Goal: Task Accomplishment & Management: Complete application form

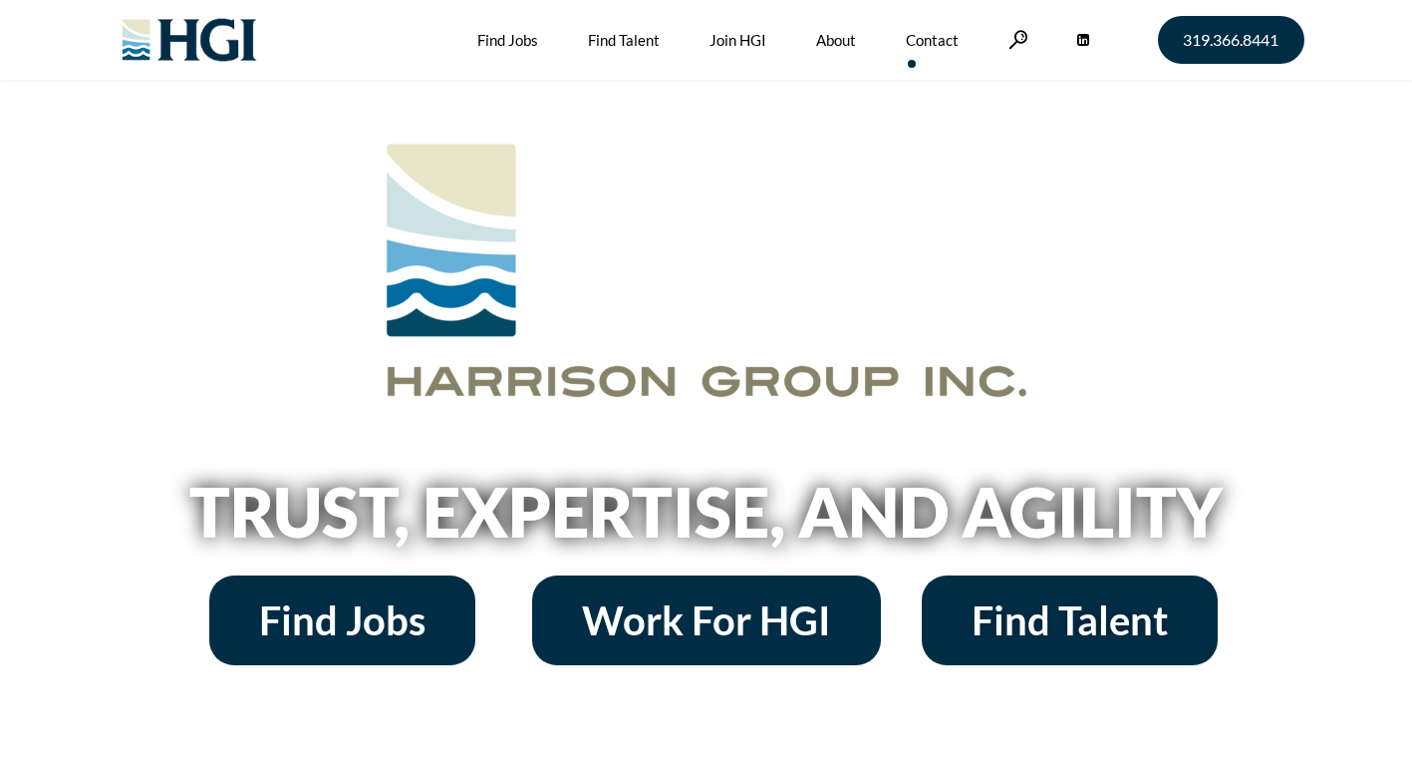
click at [927, 36] on link "Contact" at bounding box center [932, 40] width 53 height 80
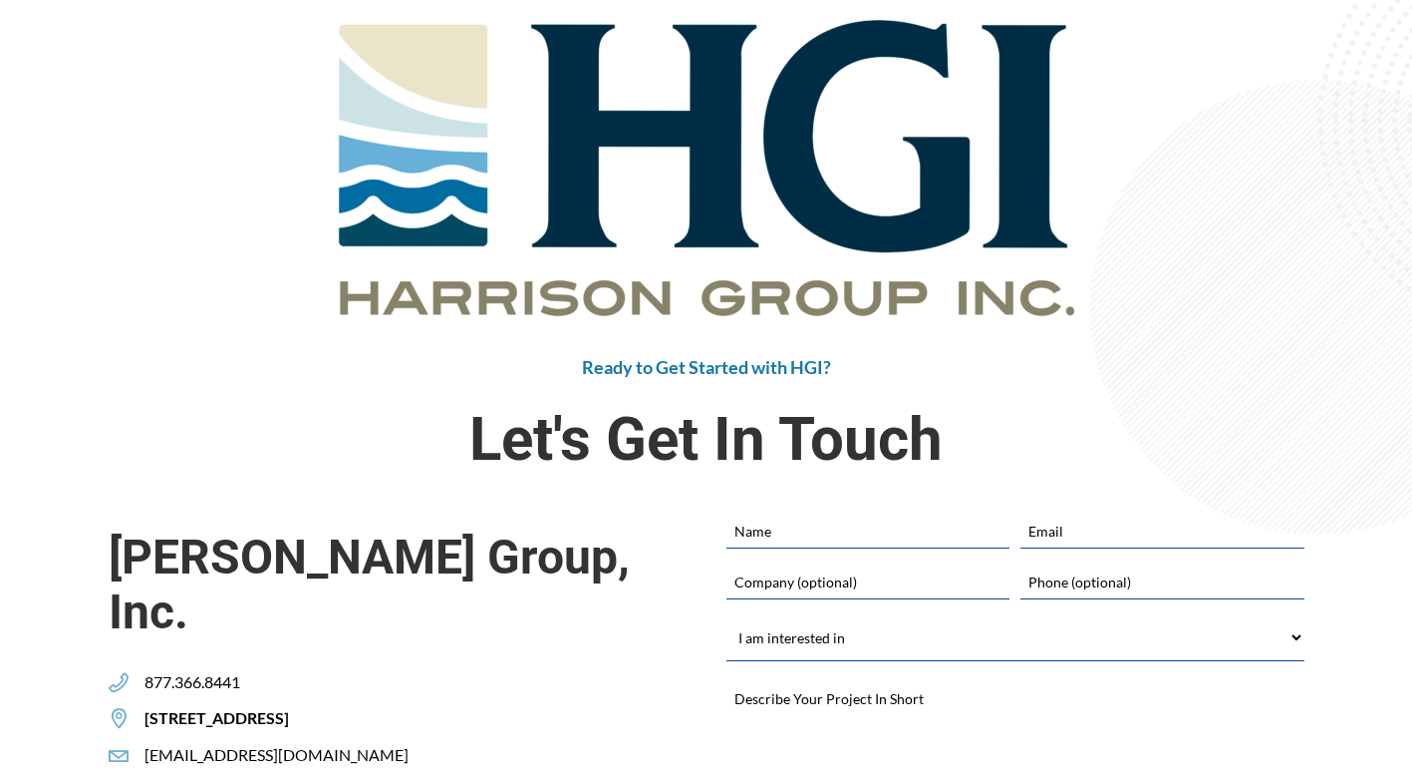
scroll to position [399, 0]
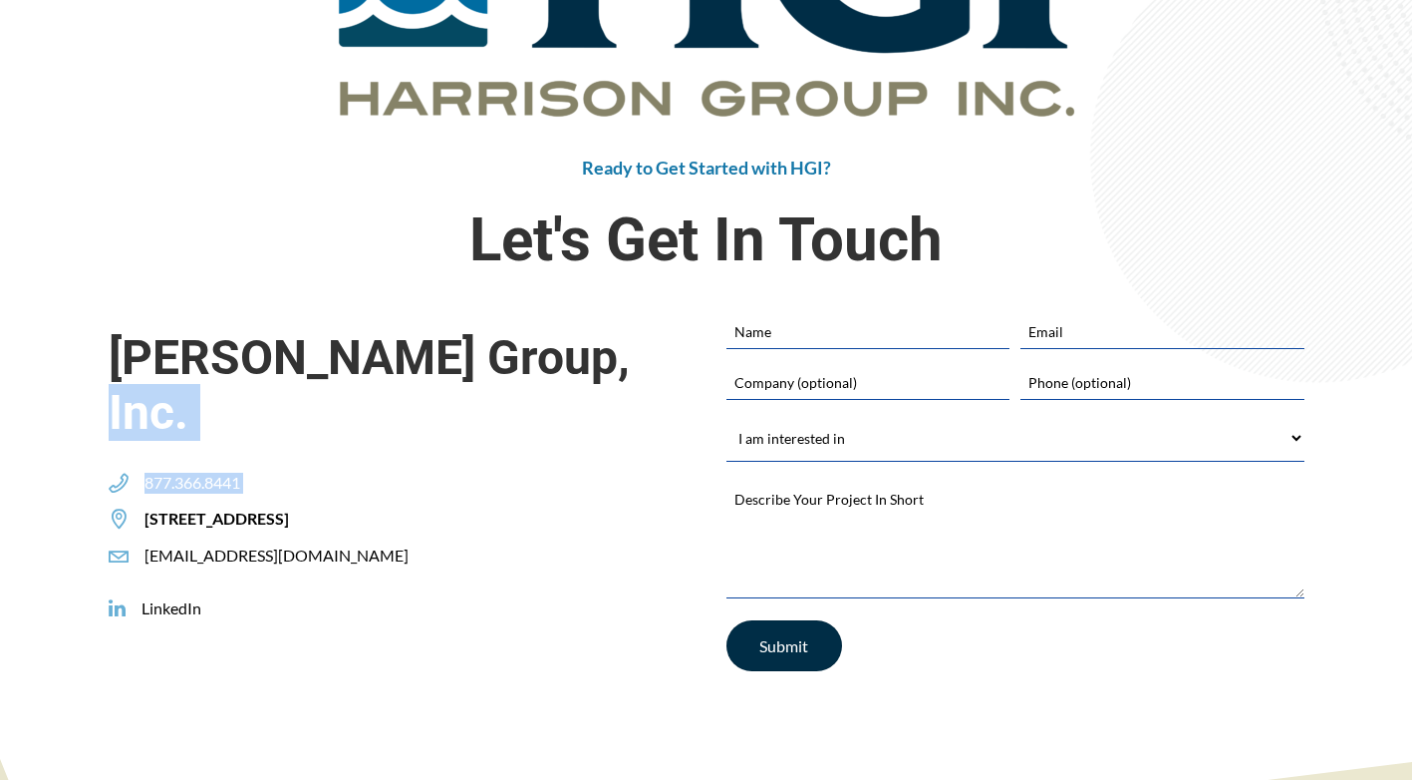
drag, startPoint x: 573, startPoint y: 459, endPoint x: 583, endPoint y: 470, distance: 15.6
click at [583, 470] on div "[PERSON_NAME] Group, Inc. 877.366.8441 [STREET_ADDRESS] [EMAIL_ADDRESS][DOMAIN_…" at bounding box center [398, 440] width 578 height 252
click at [525, 494] on div "[PERSON_NAME] Group, Inc. 877.366.8441 [STREET_ADDRESS] [EMAIL_ADDRESS][DOMAIN_…" at bounding box center [398, 440] width 578 height 252
drag, startPoint x: 567, startPoint y: 462, endPoint x: 561, endPoint y: 472, distance: 12.5
click at [305, 508] on div "[STREET_ADDRESS]" at bounding box center [207, 518] width 196 height 21
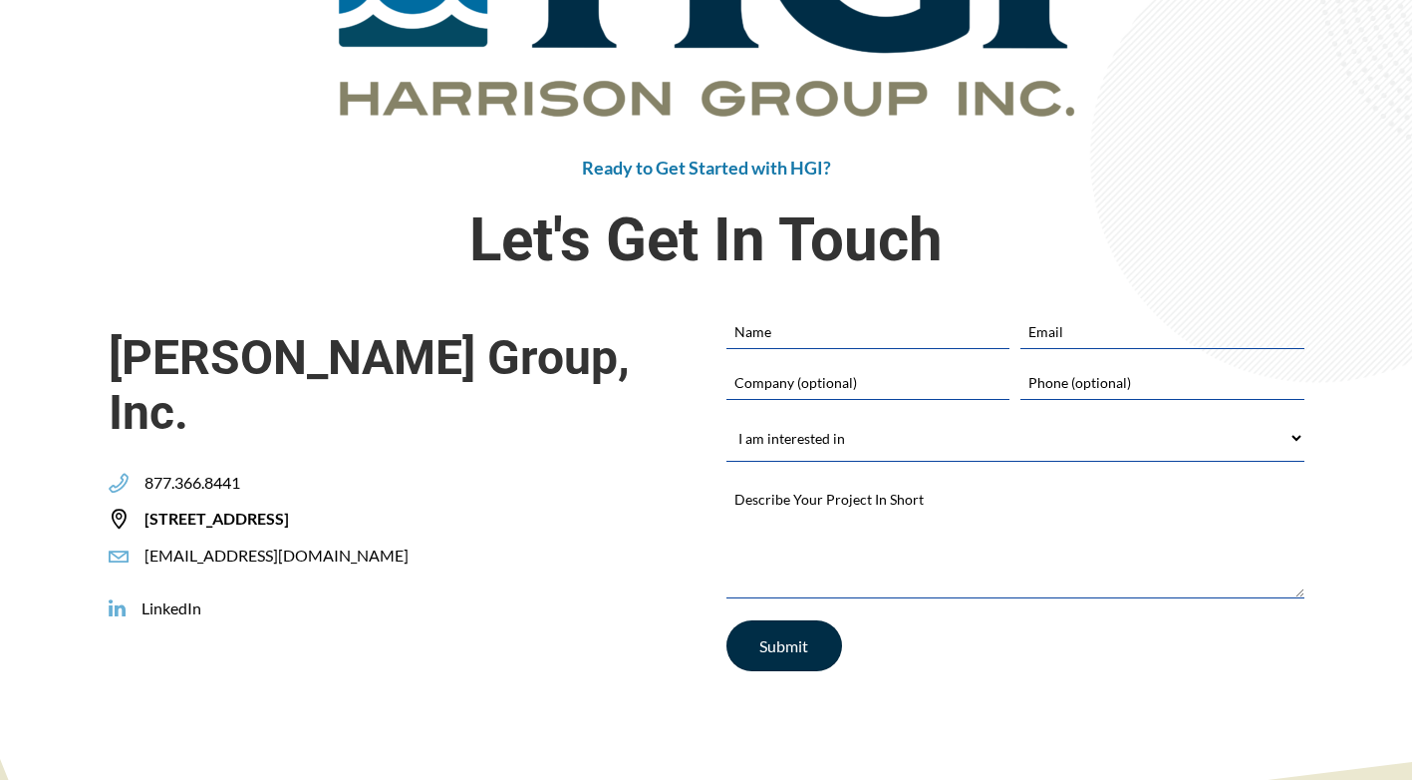
copy span "[STREET_ADDRESS]"
click at [421, 639] on div "Harrison Group, Inc. 877.366.8441 305 2ND STREET SE, SUITE 400, CEDAR RAPIDS, I…" at bounding box center [398, 504] width 618 height 381
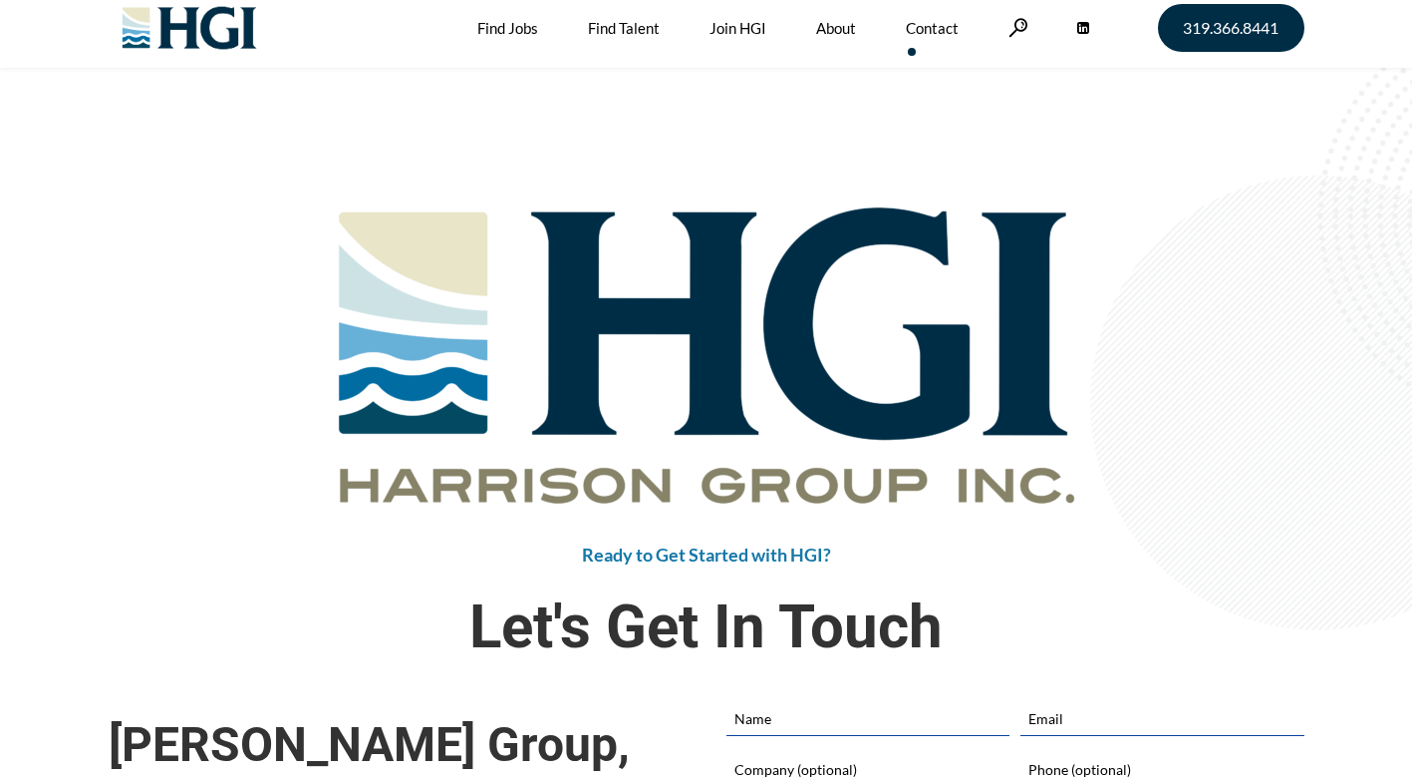
scroll to position [0, 0]
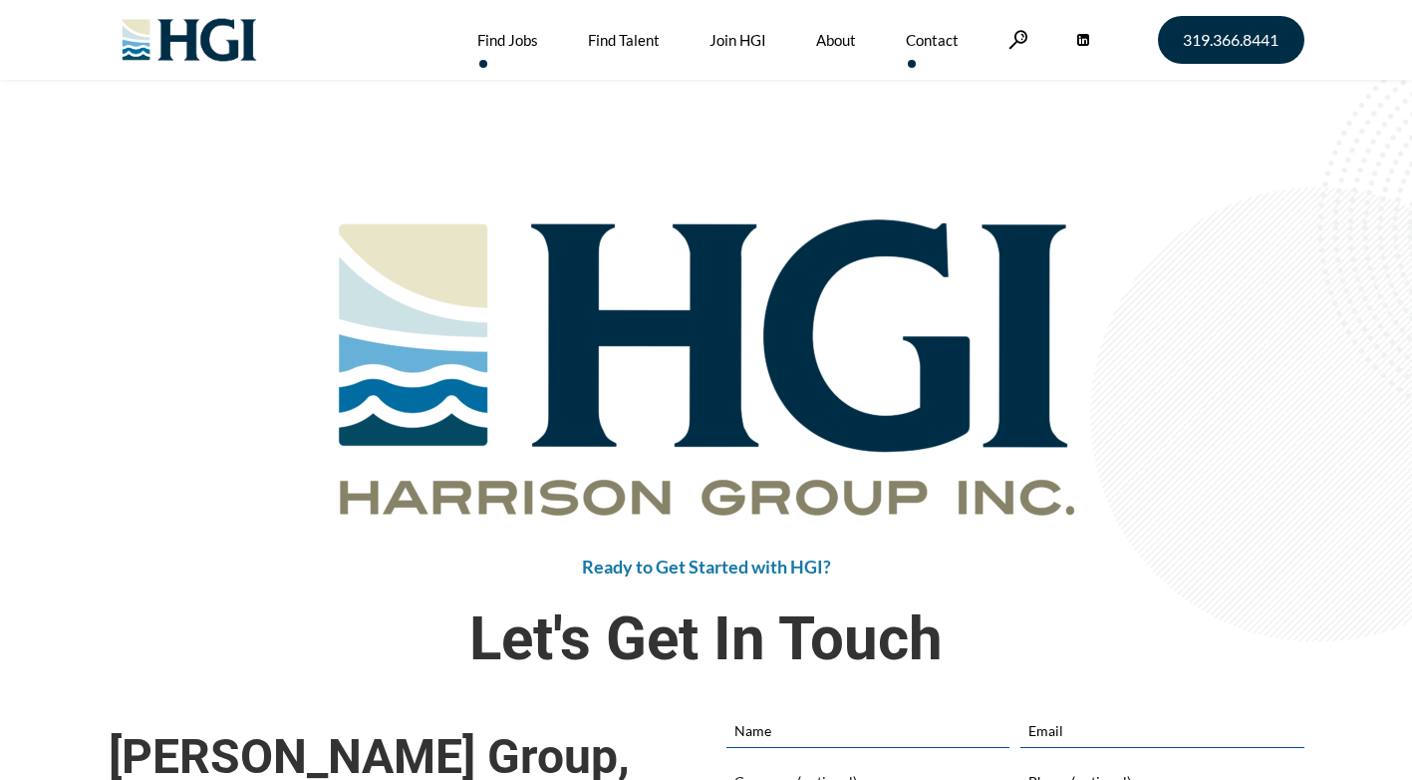
click at [494, 34] on link "Find Jobs" at bounding box center [507, 40] width 61 height 80
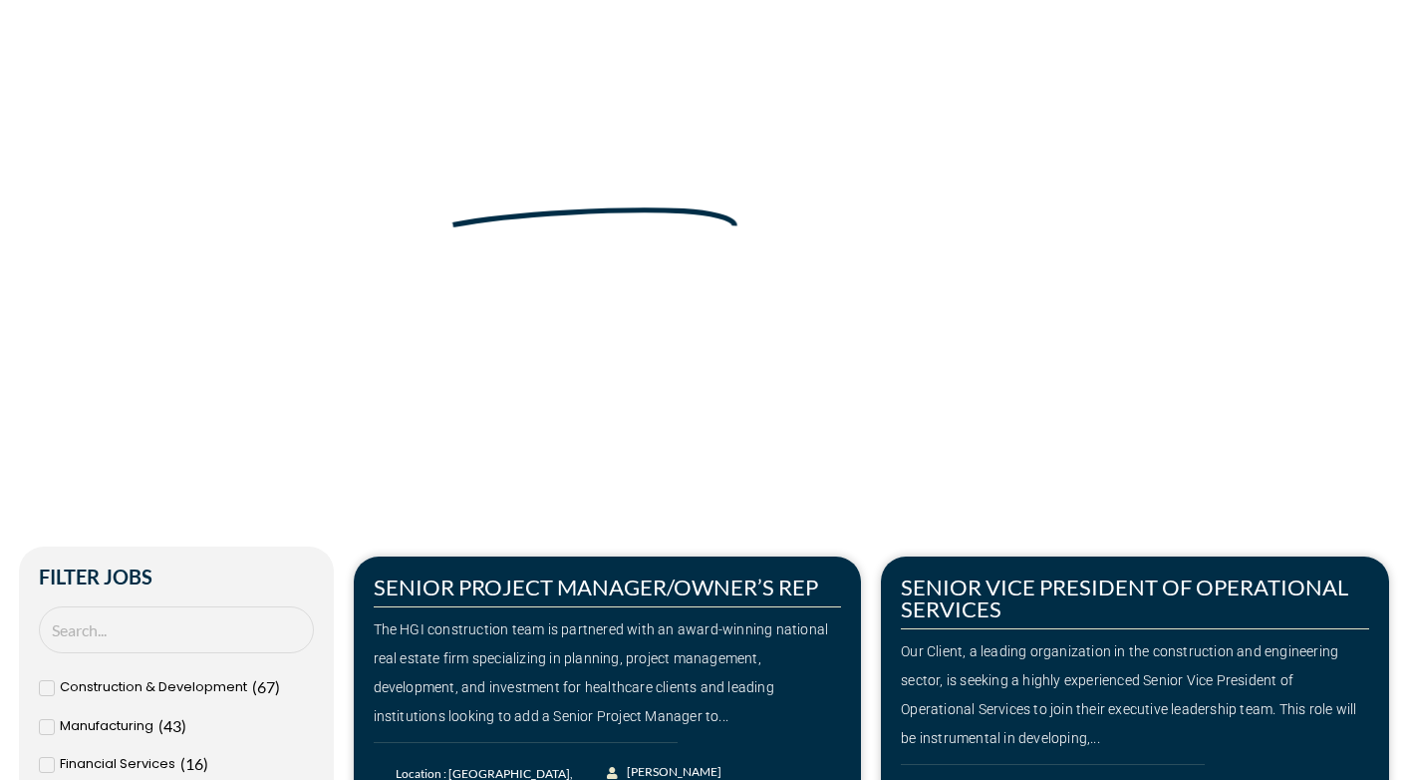
scroll to position [199, 0]
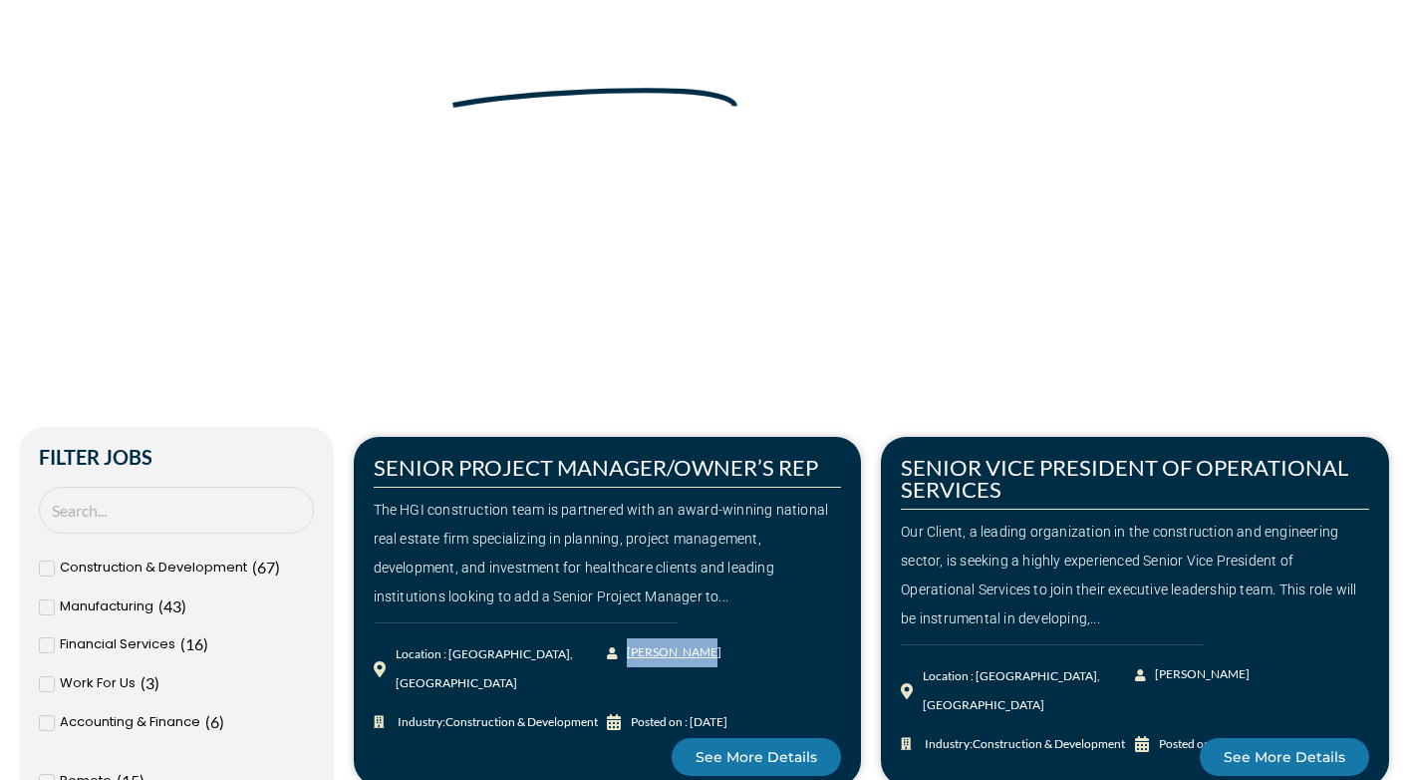
drag, startPoint x: 708, startPoint y: 651, endPoint x: 626, endPoint y: 658, distance: 82.0
click at [626, 658] on div "[PERSON_NAME]" at bounding box center [724, 652] width 234 height 29
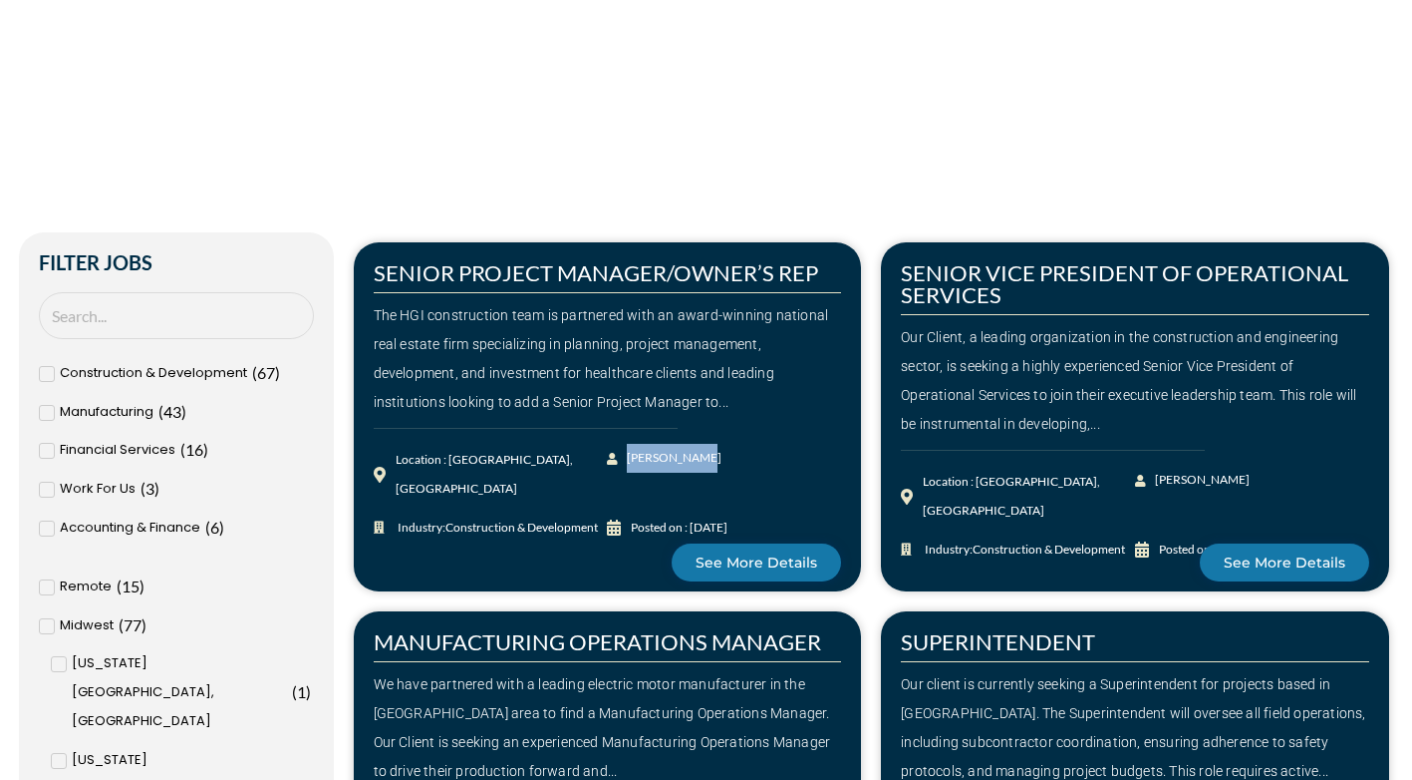
scroll to position [399, 0]
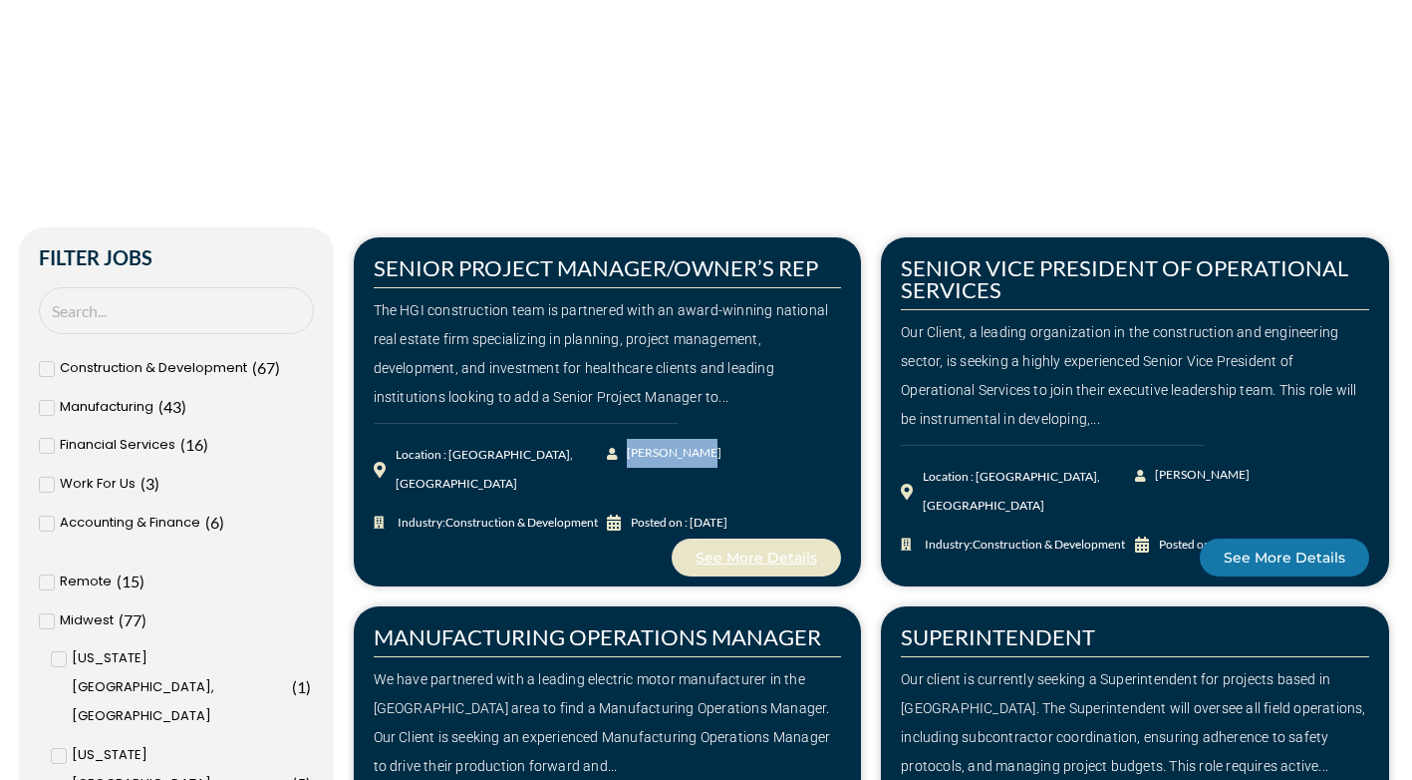
click at [747, 564] on span "See More Details" at bounding box center [757, 557] width 122 height 14
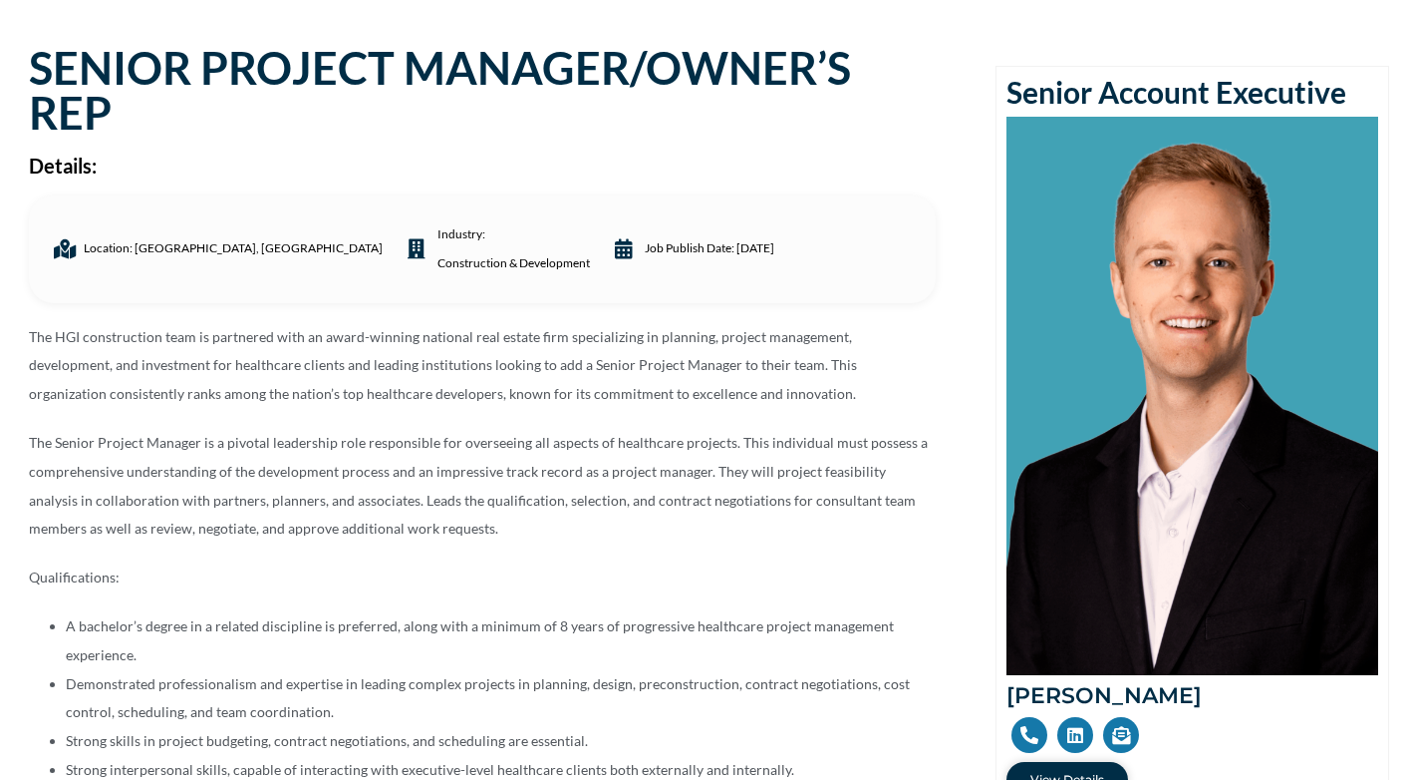
scroll to position [199, 0]
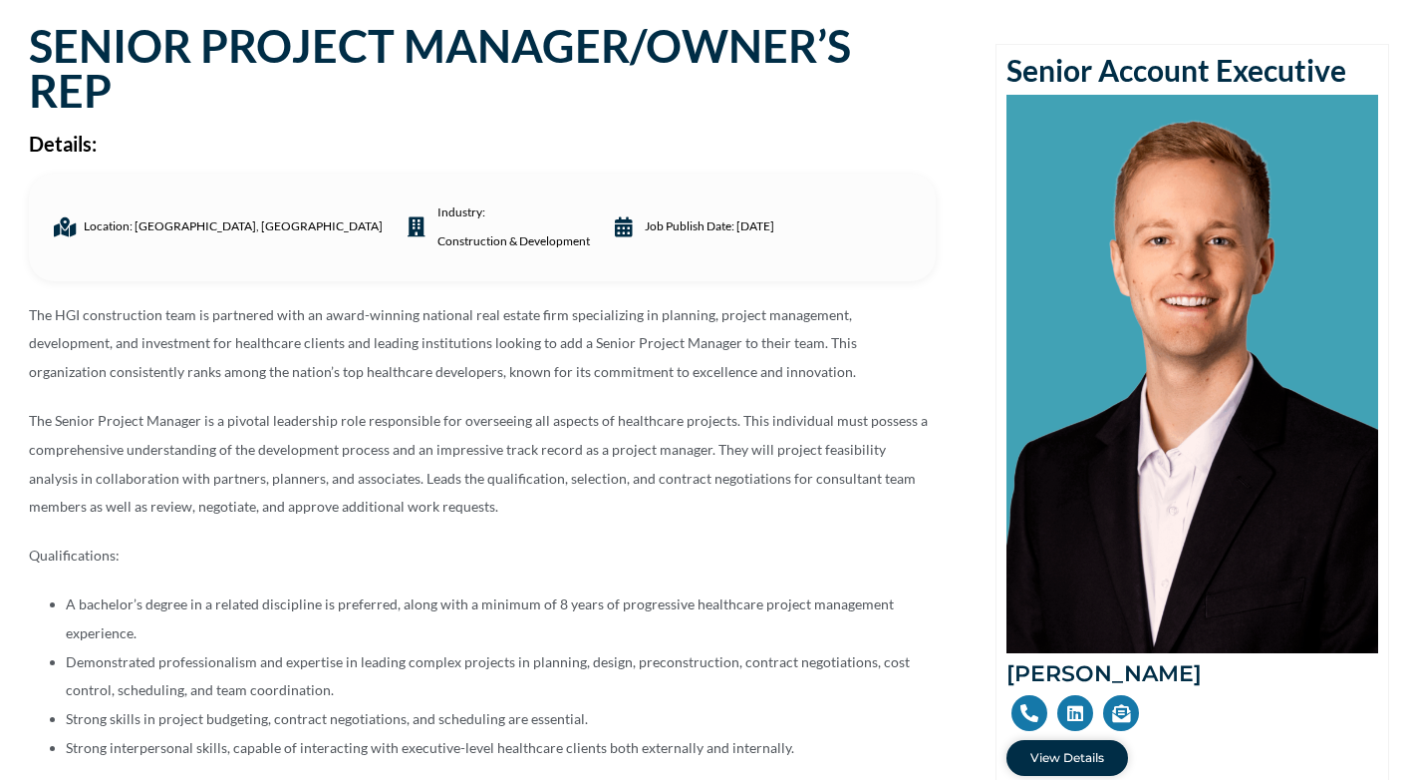
click at [1204, 679] on h2 "[PERSON_NAME]" at bounding box center [1193, 674] width 372 height 22
drag, startPoint x: 1191, startPoint y: 669, endPoint x: 1006, endPoint y: 672, distance: 185.4
click at [1007, 672] on h2 "[PERSON_NAME]" at bounding box center [1193, 674] width 372 height 22
copy h2 "[PERSON_NAME]"
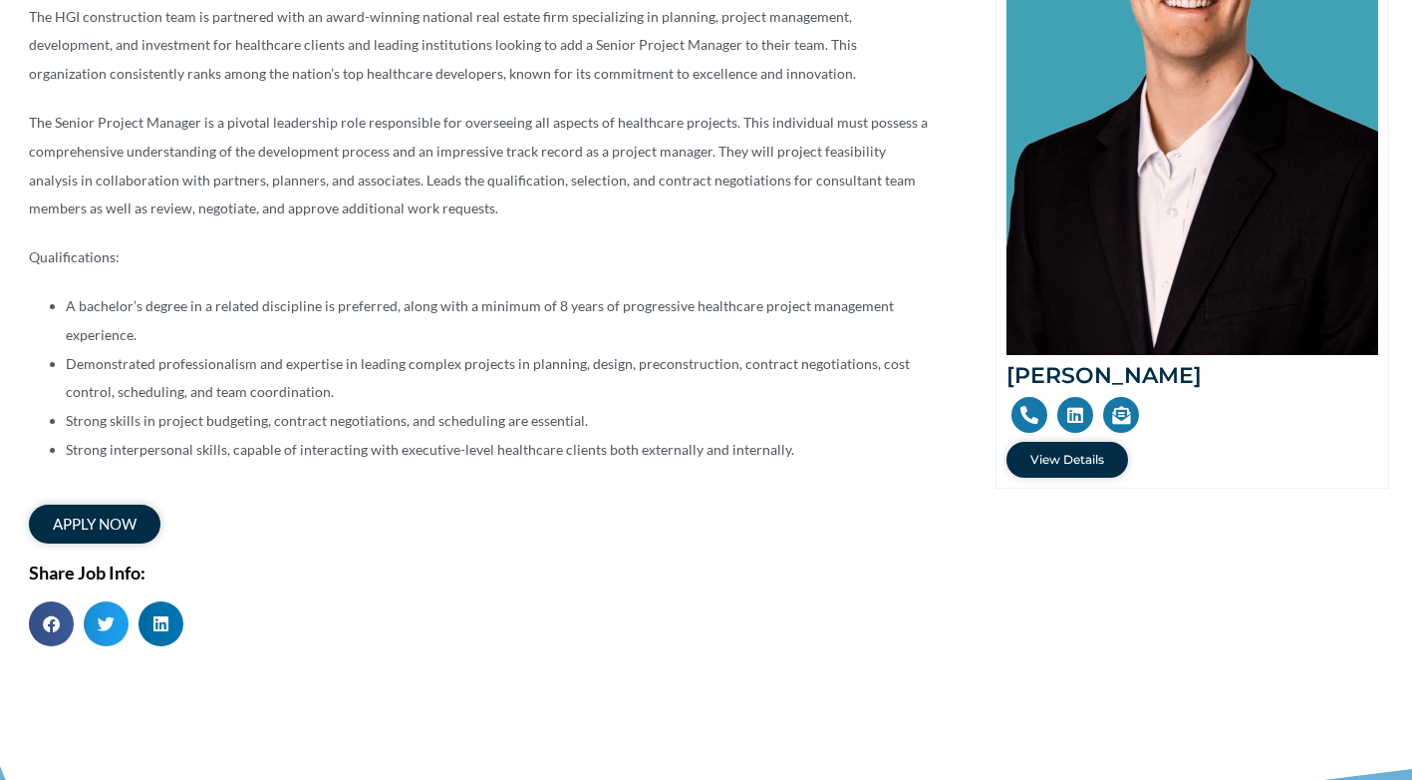
scroll to position [498, 0]
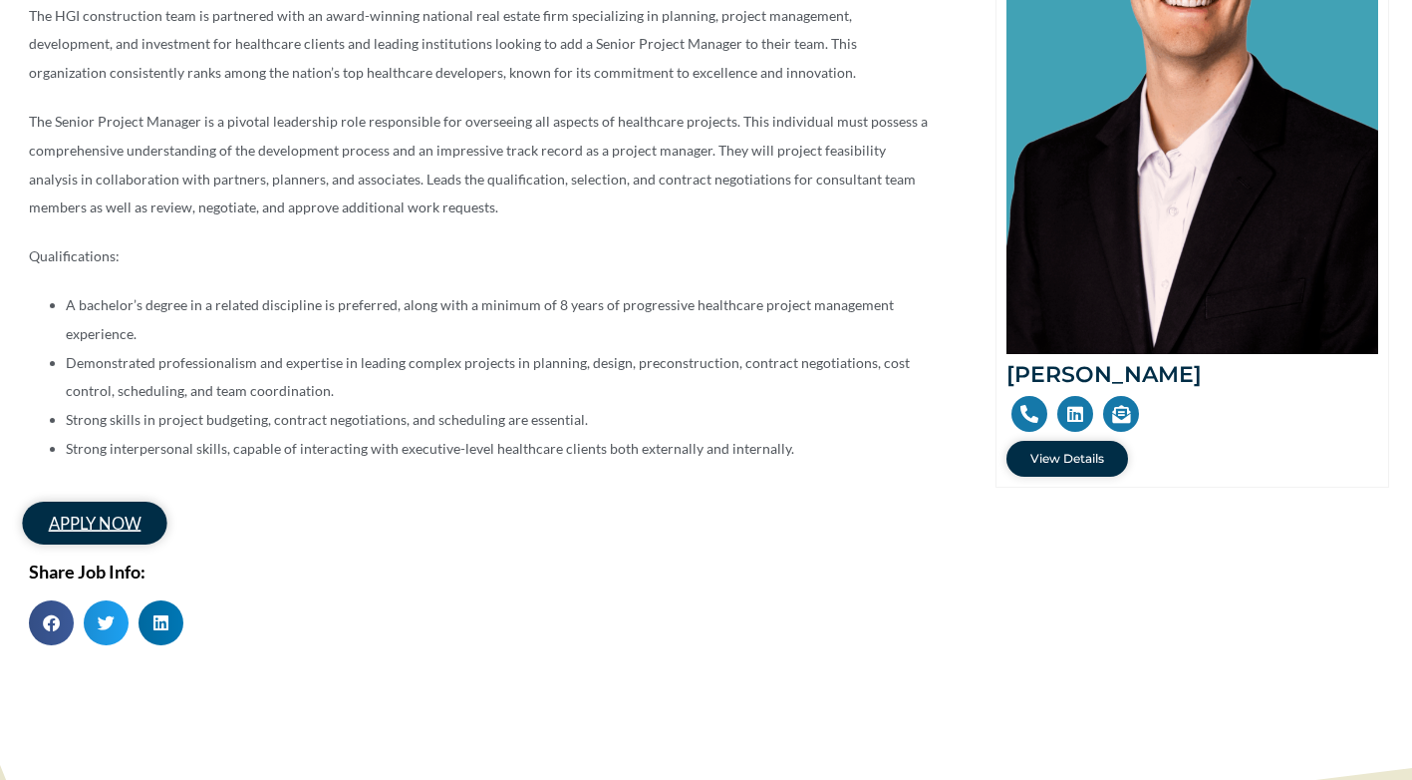
click at [101, 515] on span "apply now" at bounding box center [94, 522] width 92 height 17
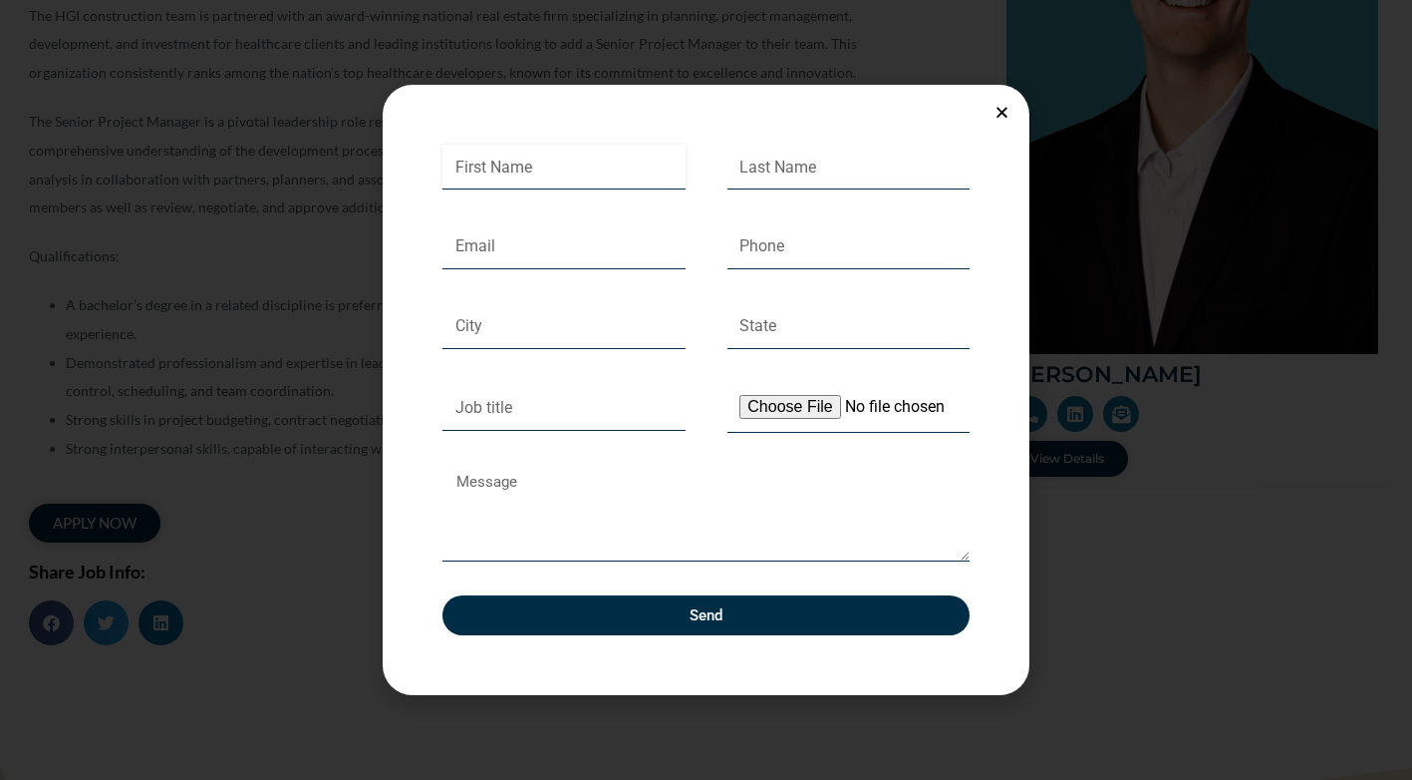
click at [480, 158] on input "First Name" at bounding box center [564, 168] width 243 height 46
type input "Suzanne"
type input "Mullarkey"
type input "sularkey@yahoo.com"
type input "15163172444"
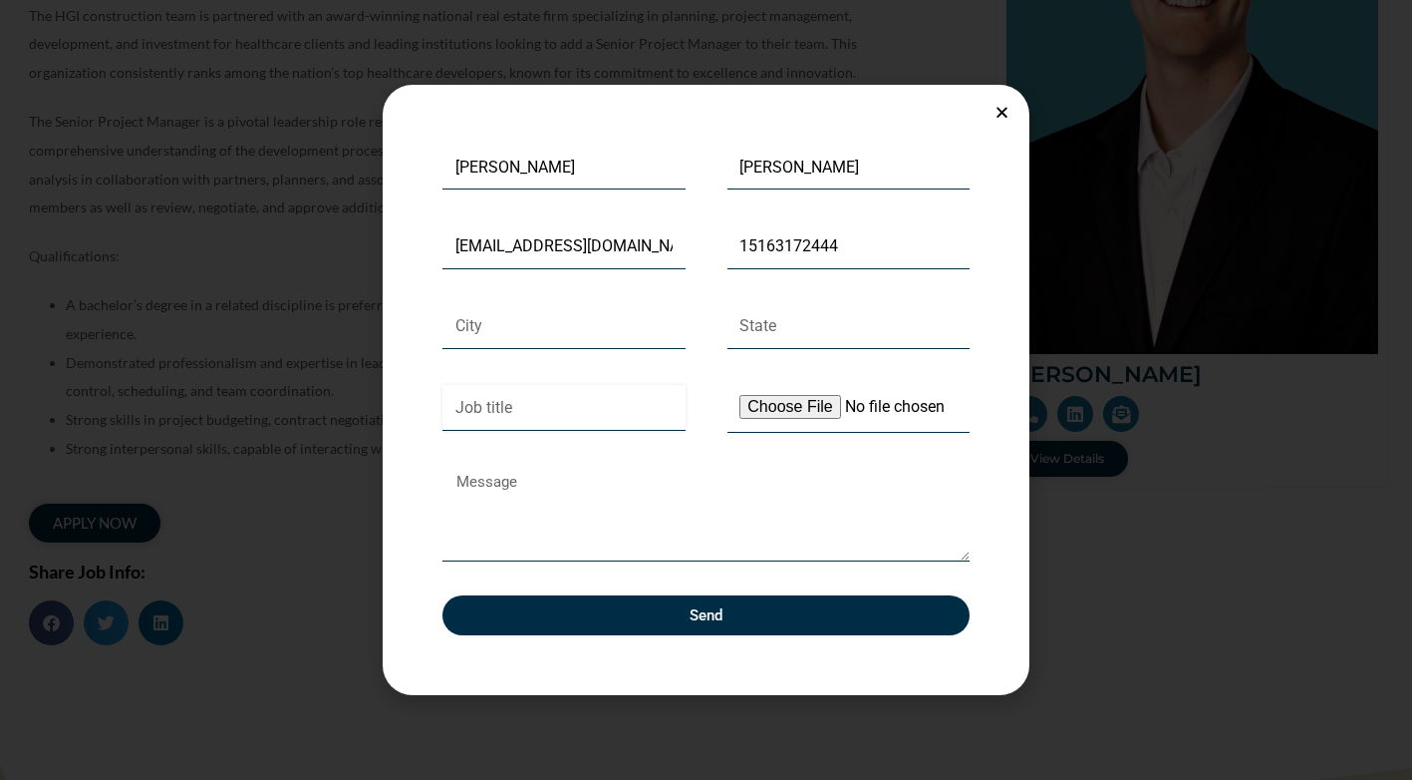
type textarea "I am interested in property development roles that offer opportunities for care…"
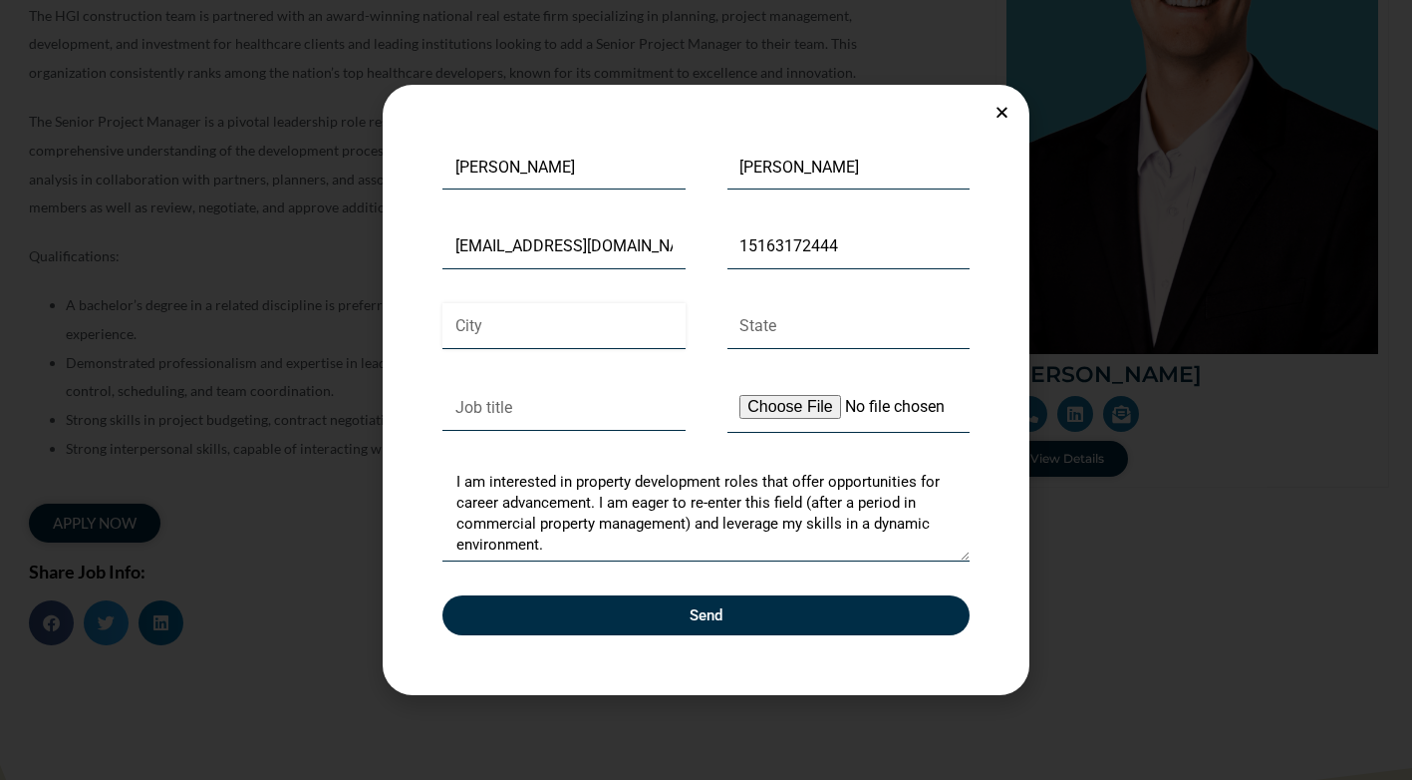
click at [497, 323] on input "City" at bounding box center [564, 326] width 243 height 46
type input "Baltimore"
type input "Maryland"
click at [516, 411] on input "Job title" at bounding box center [564, 408] width 243 height 46
click at [782, 400] on input "Upload Your Resume" at bounding box center [849, 408] width 243 height 51
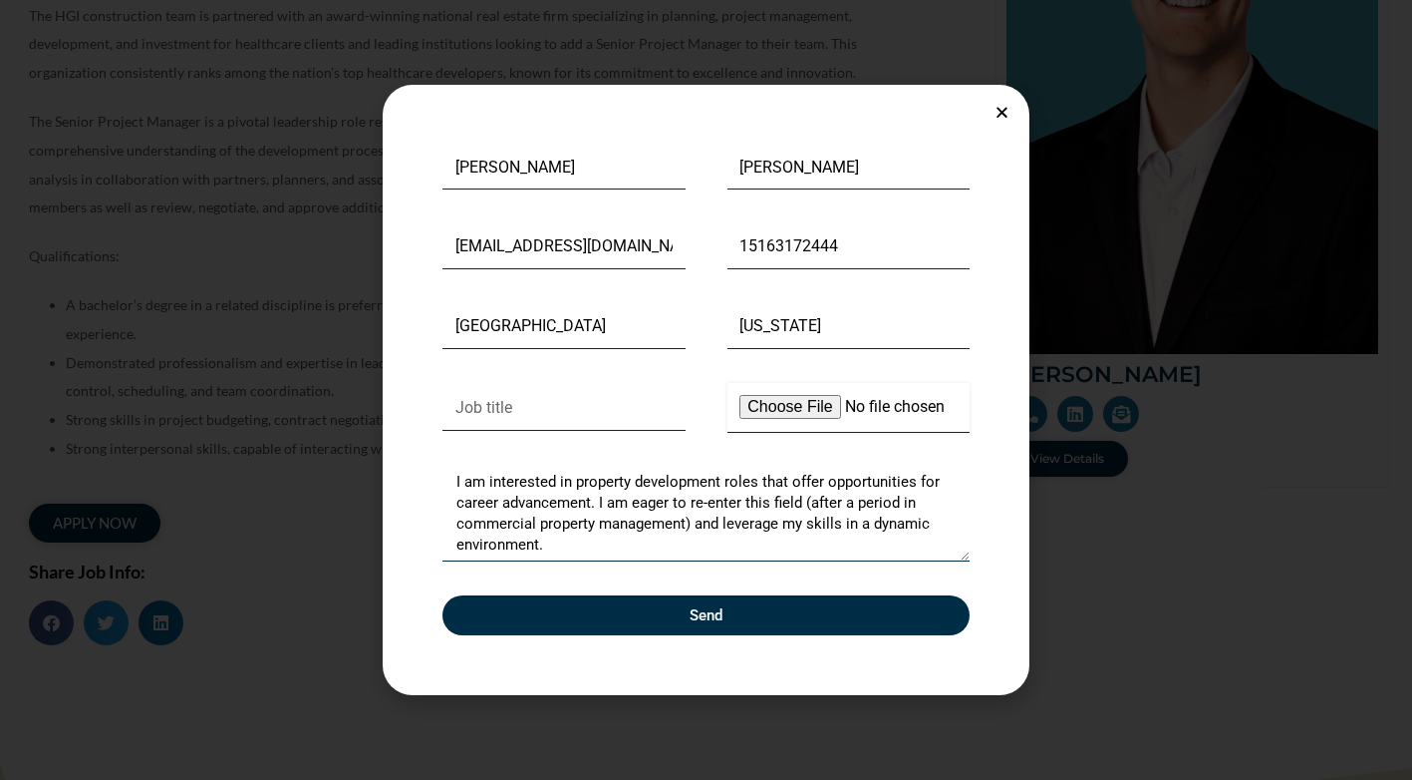
type input "C:\fakepath\S Mullarkey CV 9-2025.pdf"
click at [501, 410] on input "Job title" at bounding box center [564, 408] width 243 height 46
paste input "Development Manager"
type input "Development Manager"
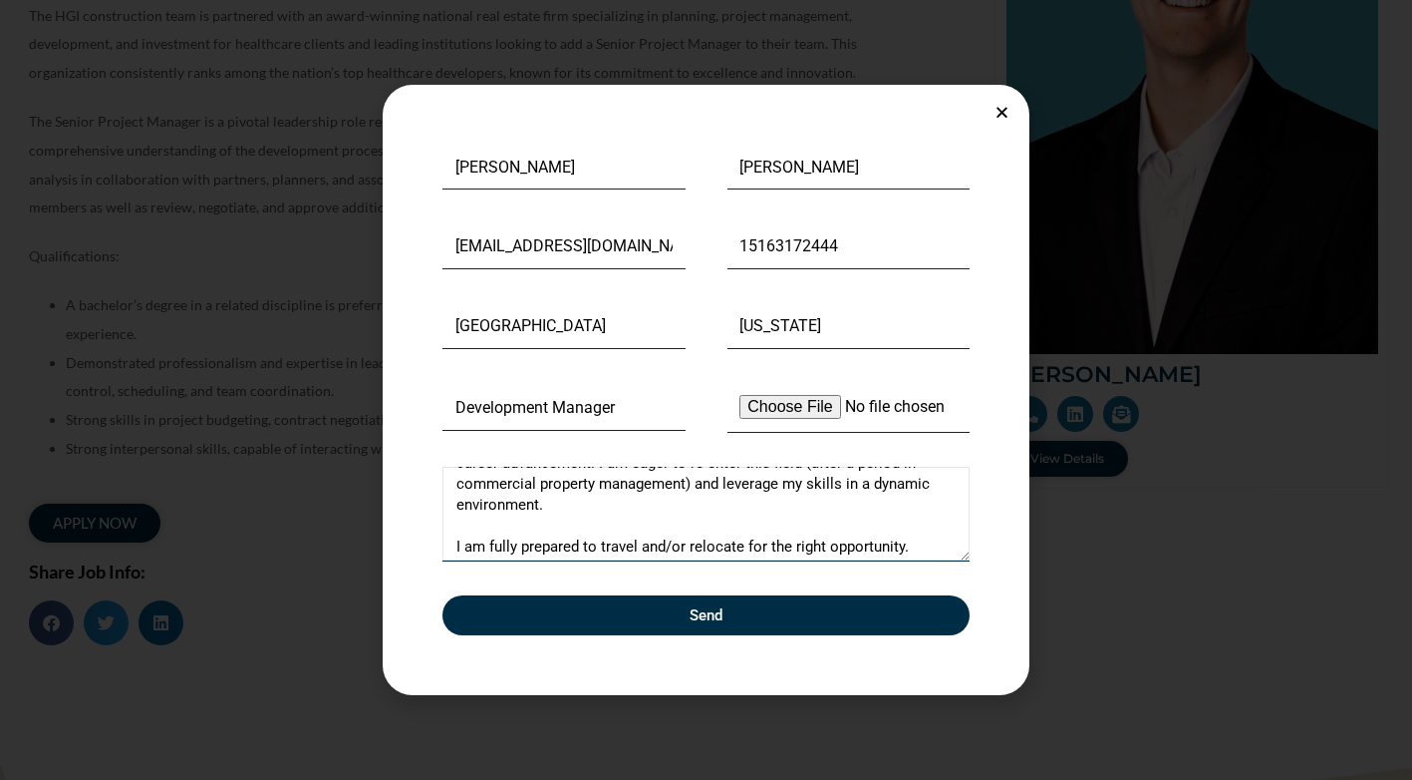
scroll to position [42, 0]
click at [999, 583] on div "First Name Suzanne Last Name Mullarkey Email sularkey@yahoo.com Phone 151631724…" at bounding box center [706, 390] width 647 height 610
drag, startPoint x: 916, startPoint y: 544, endPoint x: 407, endPoint y: 537, distance: 509.4
click at [407, 537] on div "First Name Suzanne Last Name Mullarkey Email sularkey@yahoo.com Phone 151631724…" at bounding box center [706, 390] width 647 height 610
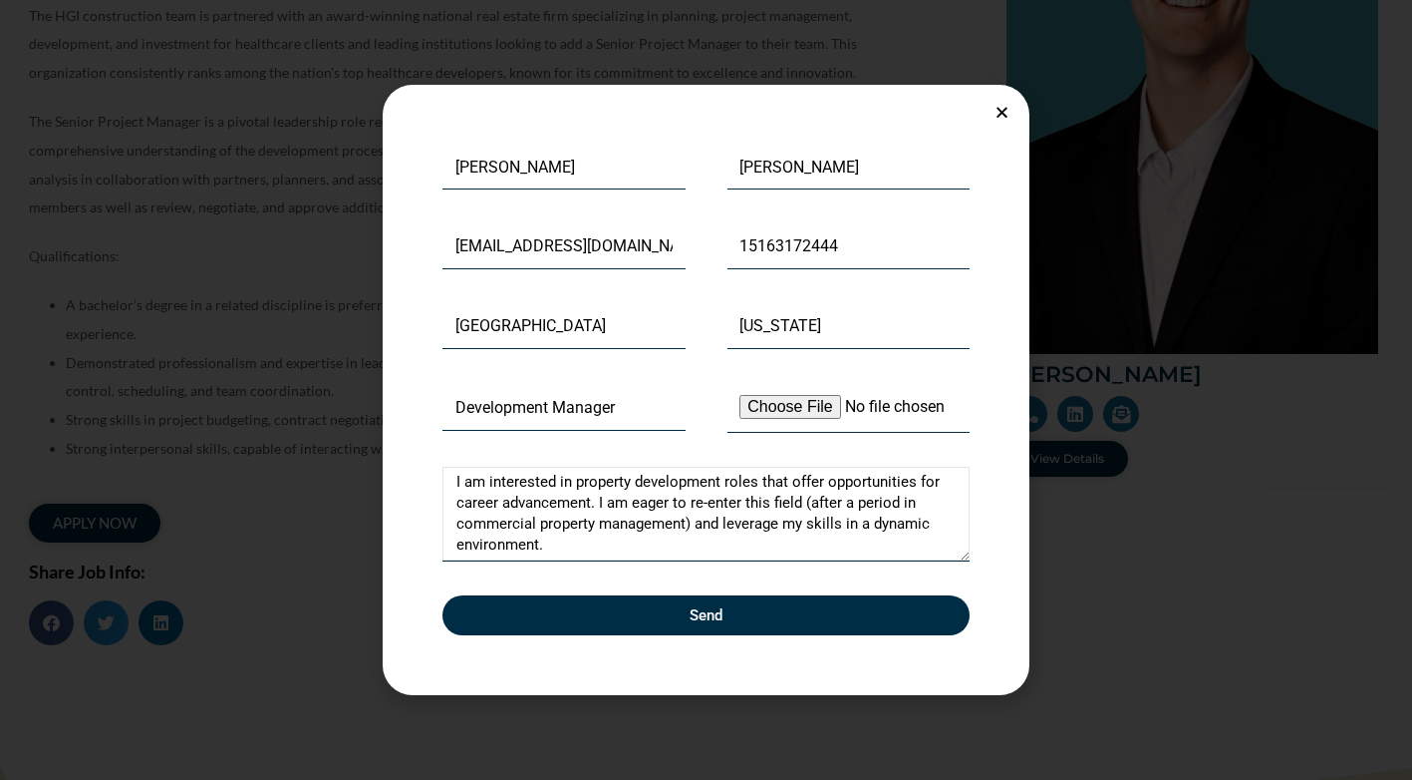
click at [616, 508] on textarea "I am interested in property development roles that offer opportunities for care…" at bounding box center [706, 514] width 527 height 95
type textarea "I am interested in property development roles that offer opportunities for care…"
click at [906, 334] on input "Maryland" at bounding box center [849, 326] width 243 height 46
click at [707, 612] on span "Send" at bounding box center [706, 615] width 33 height 15
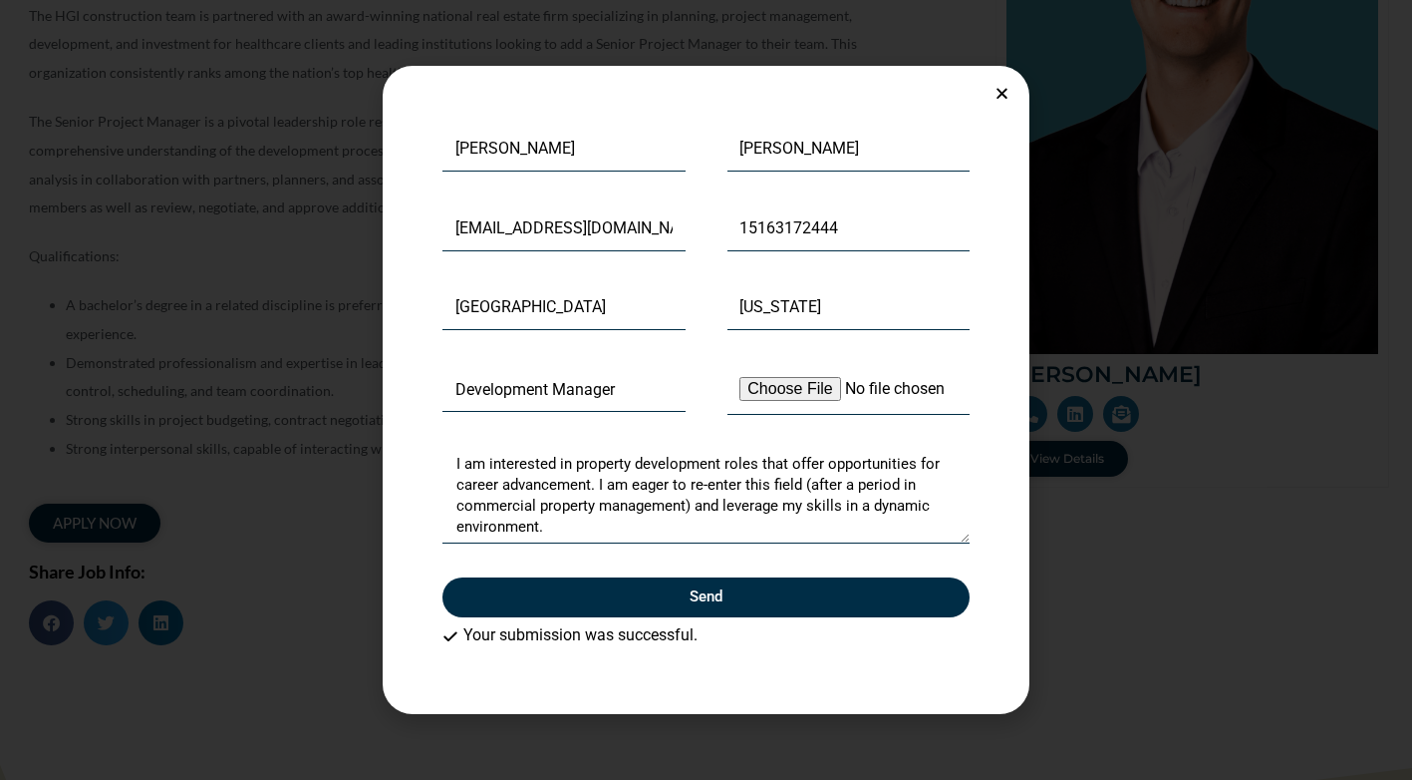
click at [995, 104] on div "First Name Suzanne Last Name Mullarkey Email sularkey@yahoo.com Phone 151631724…" at bounding box center [706, 389] width 647 height 647
click at [999, 92] on icon "Close" at bounding box center [1002, 93] width 15 height 15
